Goal: Task Accomplishment & Management: Manage account settings

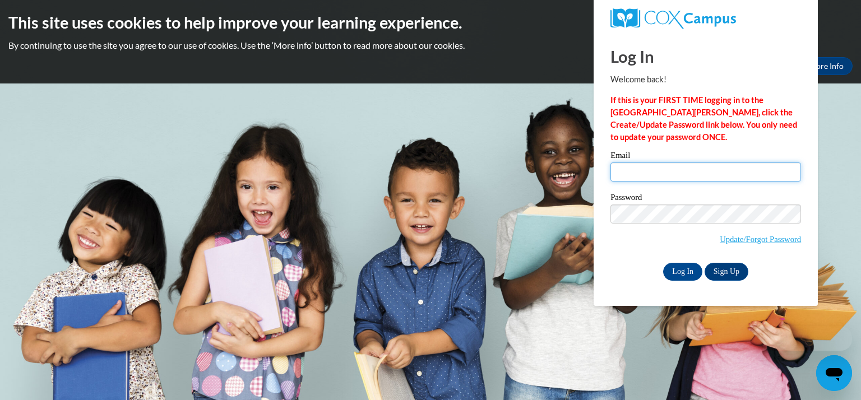
click at [639, 169] on input "Email" at bounding box center [706, 172] width 191 height 19
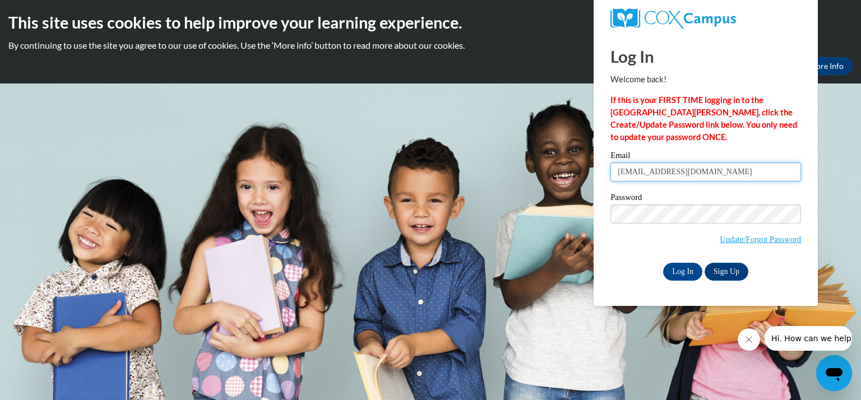
type input "[EMAIL_ADDRESS][DOMAIN_NAME]"
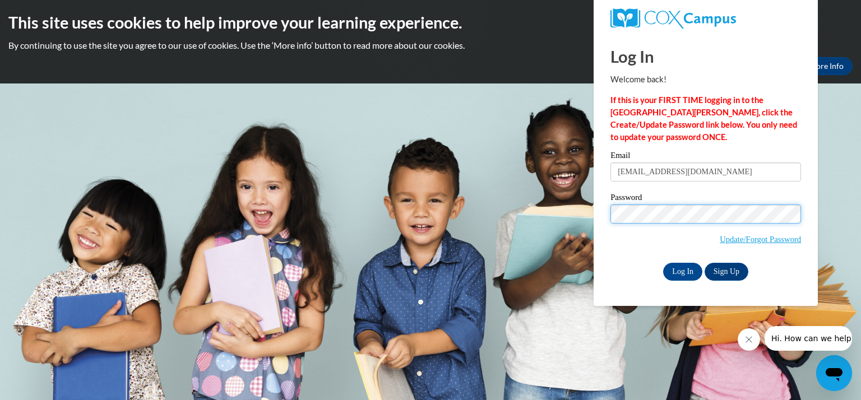
click at [663, 263] on input "Log In" at bounding box center [682, 272] width 39 height 18
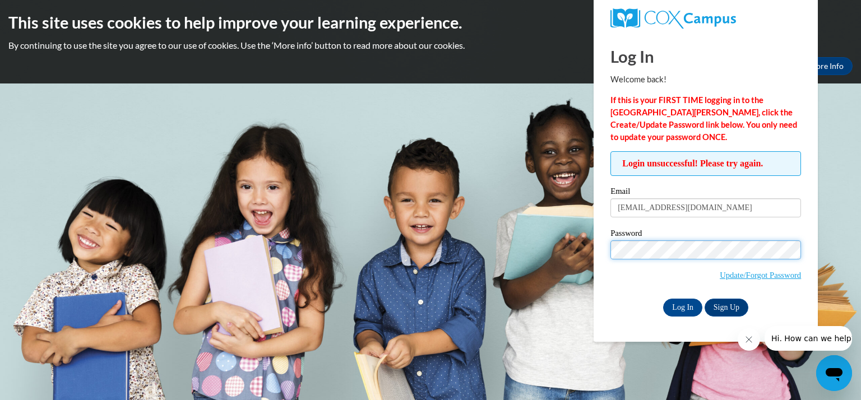
click at [663, 299] on input "Log In" at bounding box center [682, 308] width 39 height 18
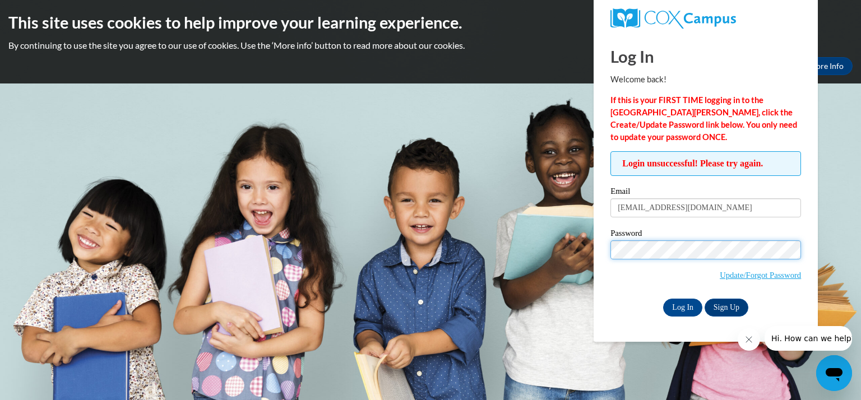
click at [663, 299] on input "Log In" at bounding box center [682, 308] width 39 height 18
click at [756, 277] on link "Update/Forgot Password" at bounding box center [760, 275] width 81 height 9
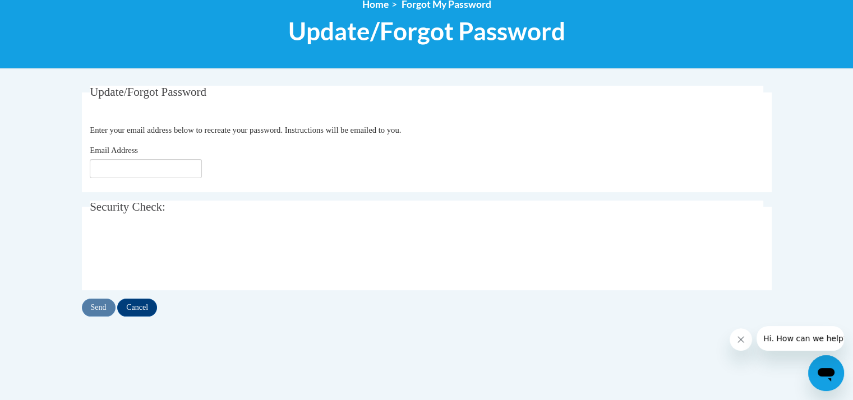
scroll to position [141, 0]
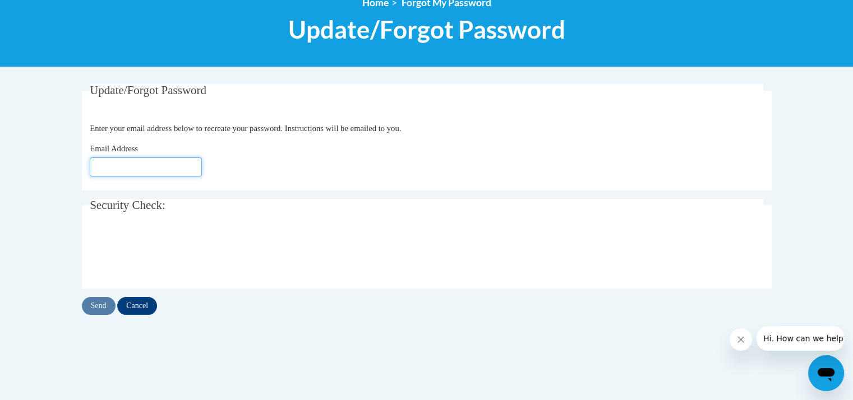
click at [160, 165] on input "Email Address" at bounding box center [146, 167] width 112 height 19
type input "[EMAIL_ADDRESS][DOMAIN_NAME]"
click at [102, 305] on input "Send" at bounding box center [99, 306] width 34 height 18
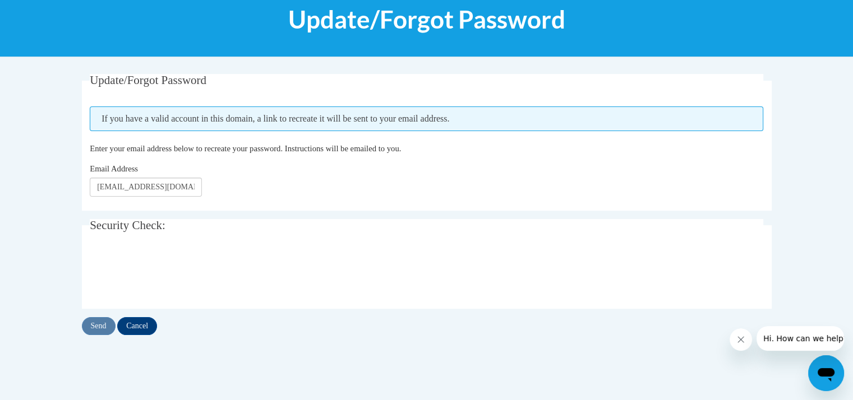
scroll to position [171, 0]
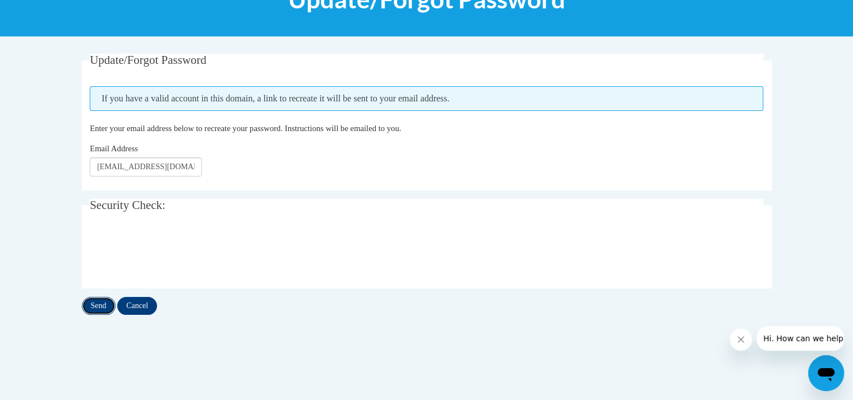
click at [96, 307] on input "Send" at bounding box center [99, 306] width 34 height 18
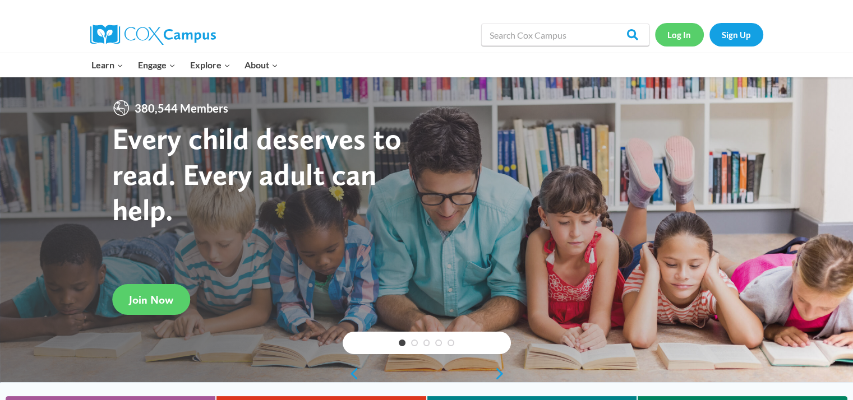
click at [684, 29] on link "Log In" at bounding box center [679, 34] width 49 height 23
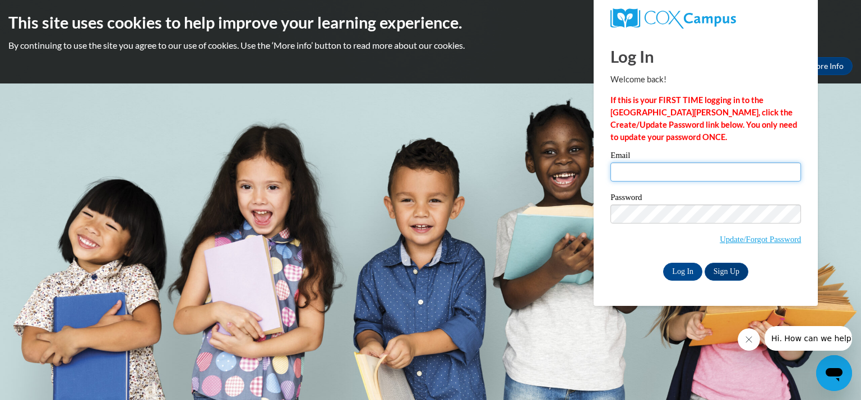
click at [642, 169] on input "Email" at bounding box center [706, 172] width 191 height 19
drag, startPoint x: 745, startPoint y: 186, endPoint x: 729, endPoint y: 170, distance: 22.2
click at [729, 170] on div "Email haujenna" at bounding box center [706, 170] width 191 height 39
click at [729, 170] on input "haujenna" at bounding box center [706, 172] width 191 height 19
type input "[EMAIL_ADDRESS][DOMAIN_NAME]"
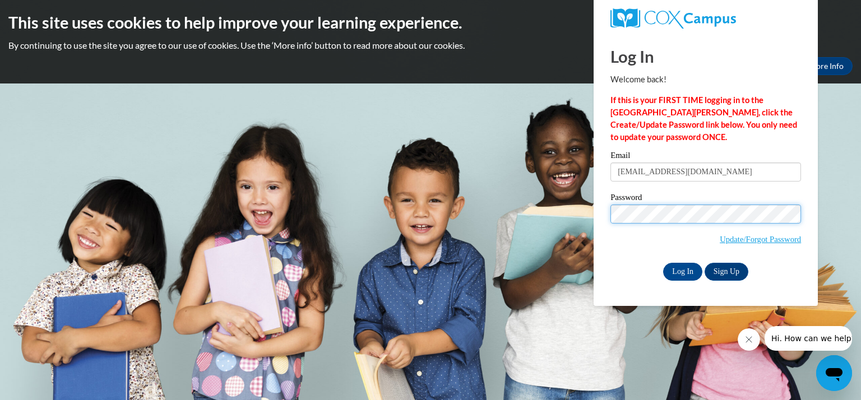
click at [663, 263] on input "Log In" at bounding box center [682, 272] width 39 height 18
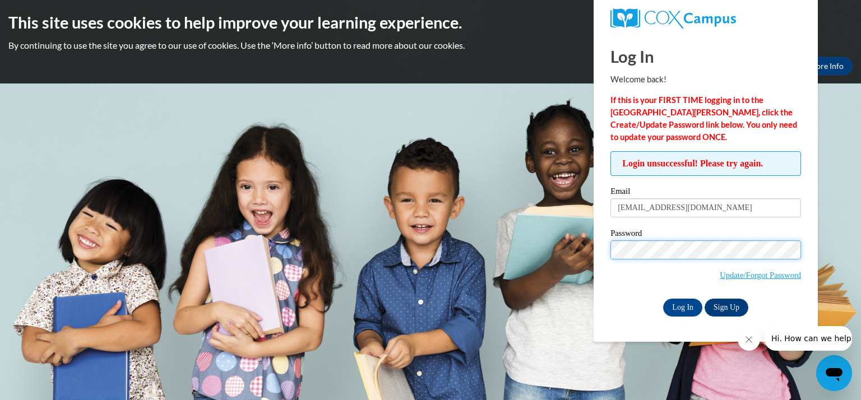
click at [663, 299] on input "Log In" at bounding box center [682, 308] width 39 height 18
click at [743, 274] on link "Update/Forgot Password" at bounding box center [760, 275] width 81 height 9
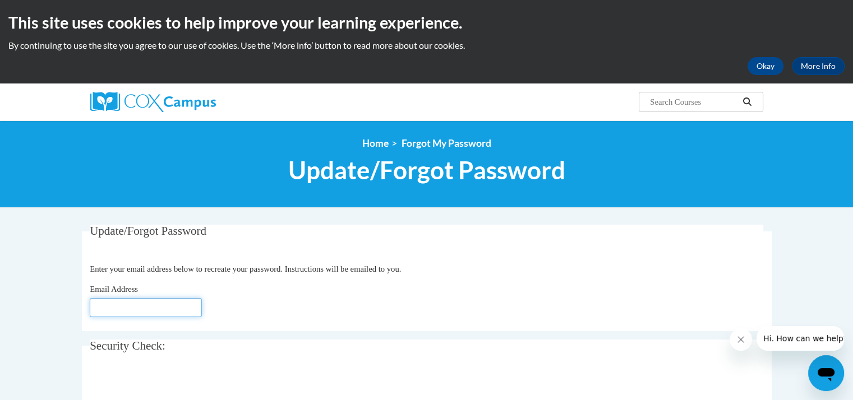
click at [144, 311] on input "Email Address" at bounding box center [146, 307] width 112 height 19
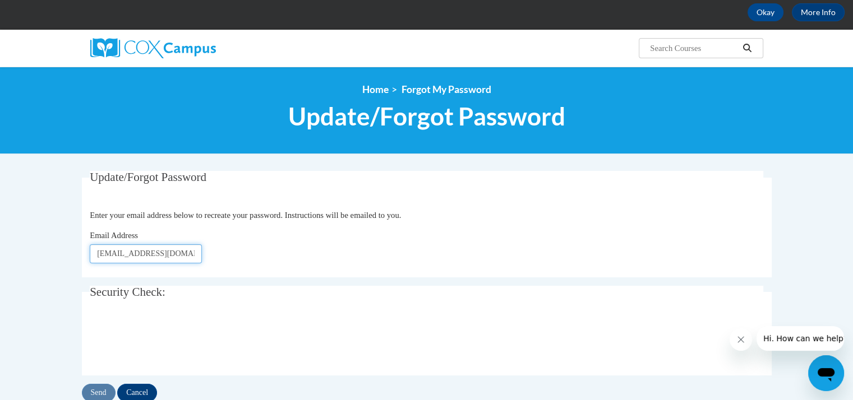
scroll to position [63, 0]
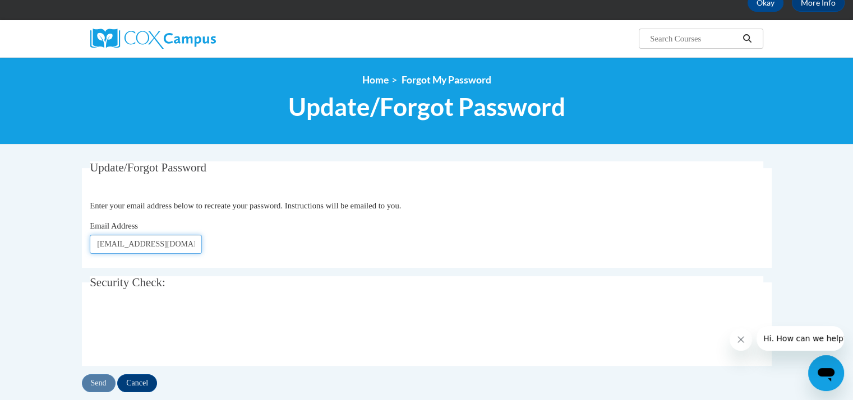
type input "[EMAIL_ADDRESS][DOMAIN_NAME]"
click at [101, 381] on input "Send" at bounding box center [99, 384] width 34 height 18
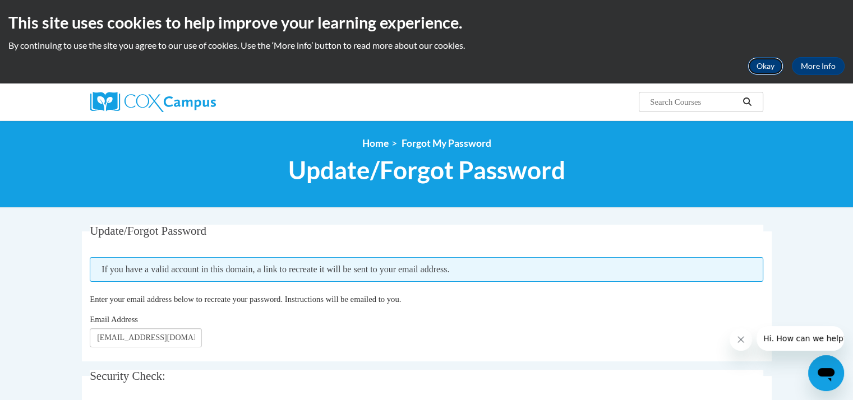
click at [762, 64] on button "Okay" at bounding box center [766, 66] width 36 height 18
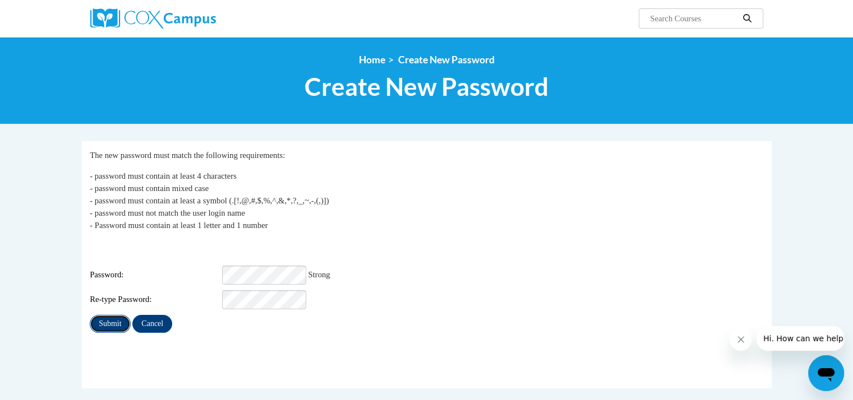
click at [110, 315] on input "Submit" at bounding box center [110, 324] width 40 height 18
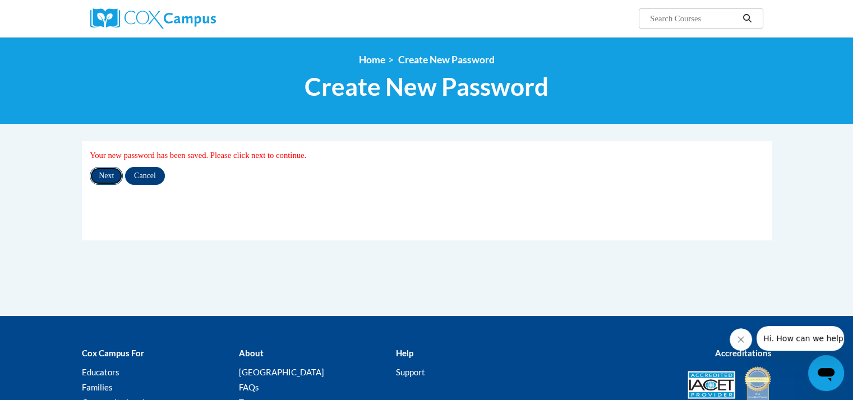
click at [110, 174] on input "Next" at bounding box center [106, 176] width 33 height 18
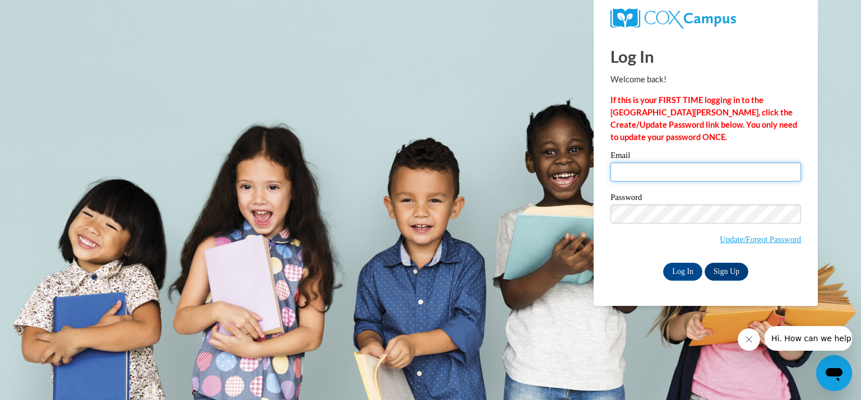
click at [680, 170] on input "Email" at bounding box center [706, 172] width 191 height 19
type input "haujenna@kmsd.edu"
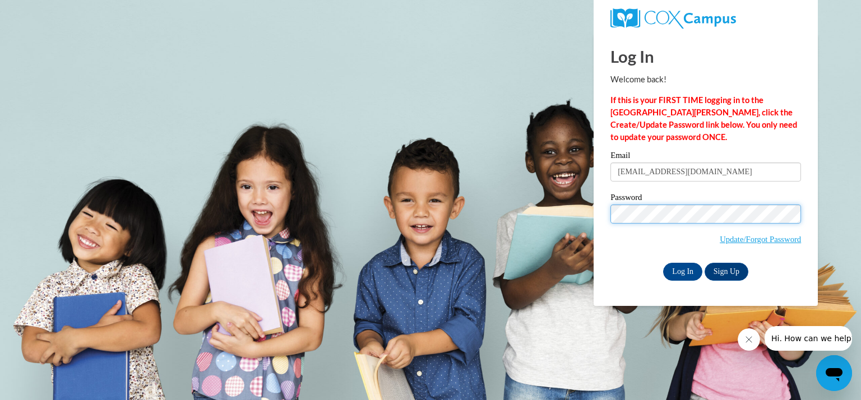
click at [663, 263] on input "Log In" at bounding box center [682, 272] width 39 height 18
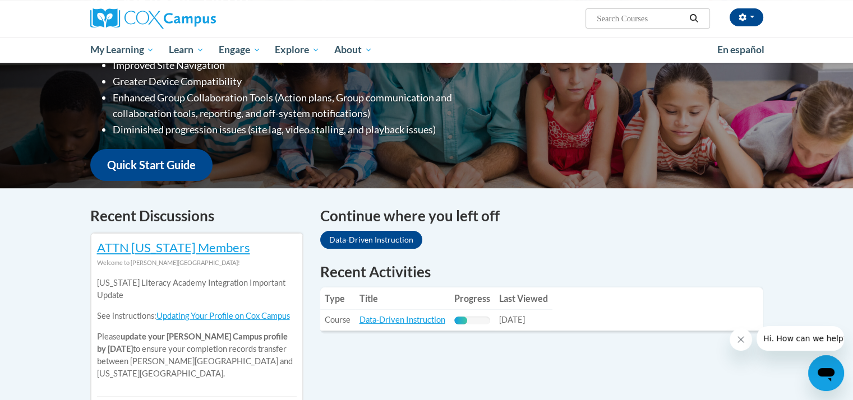
scroll to position [216, 0]
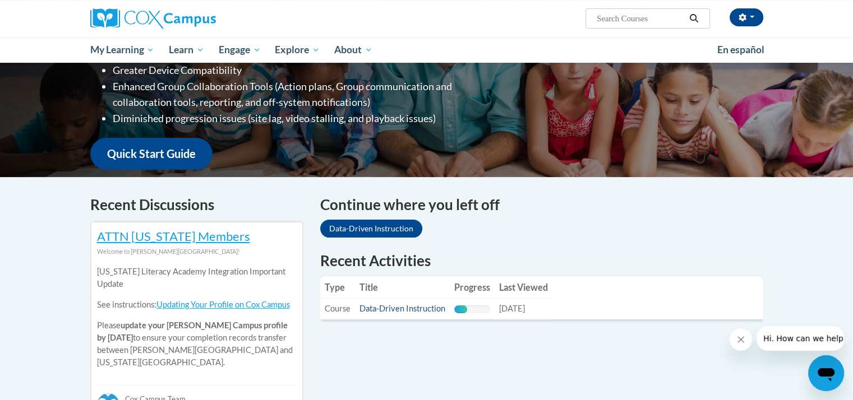
click at [394, 310] on link "Data-Driven Instruction" at bounding box center [403, 309] width 86 height 10
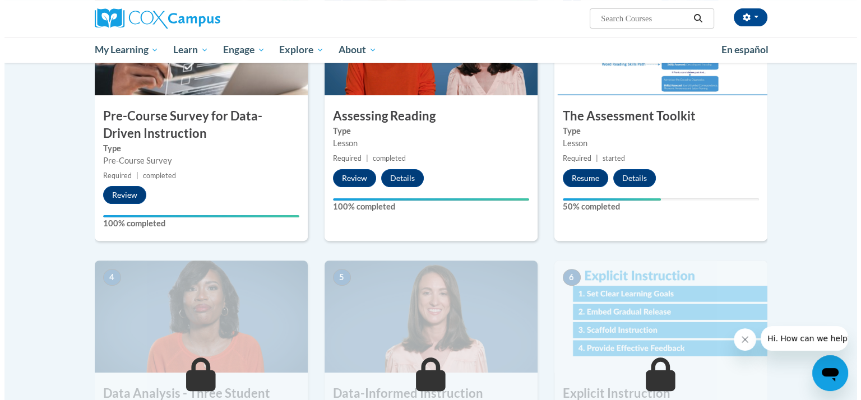
scroll to position [297, 0]
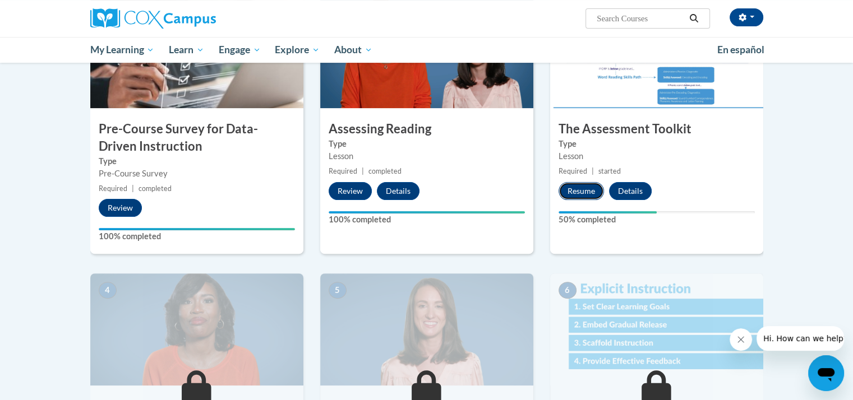
click at [589, 195] on button "Resume" at bounding box center [581, 191] width 45 height 18
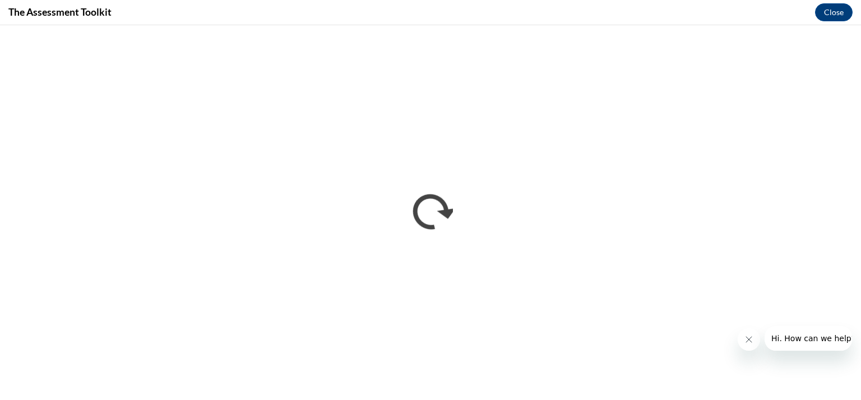
scroll to position [0, 0]
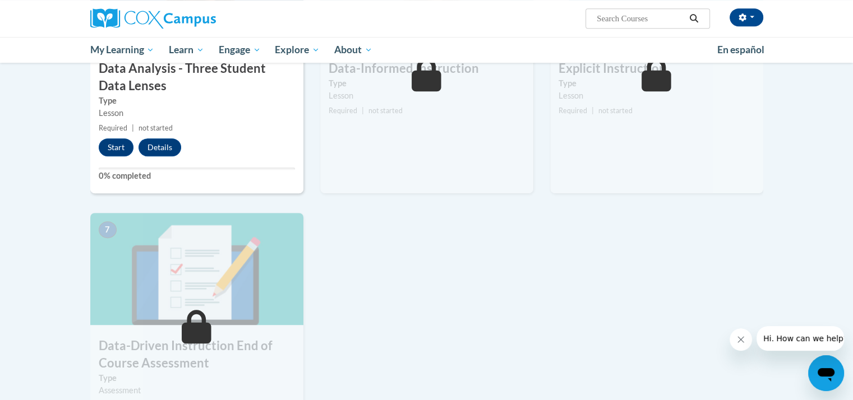
scroll to position [635, 0]
